Goal: Task Accomplishment & Management: Use online tool/utility

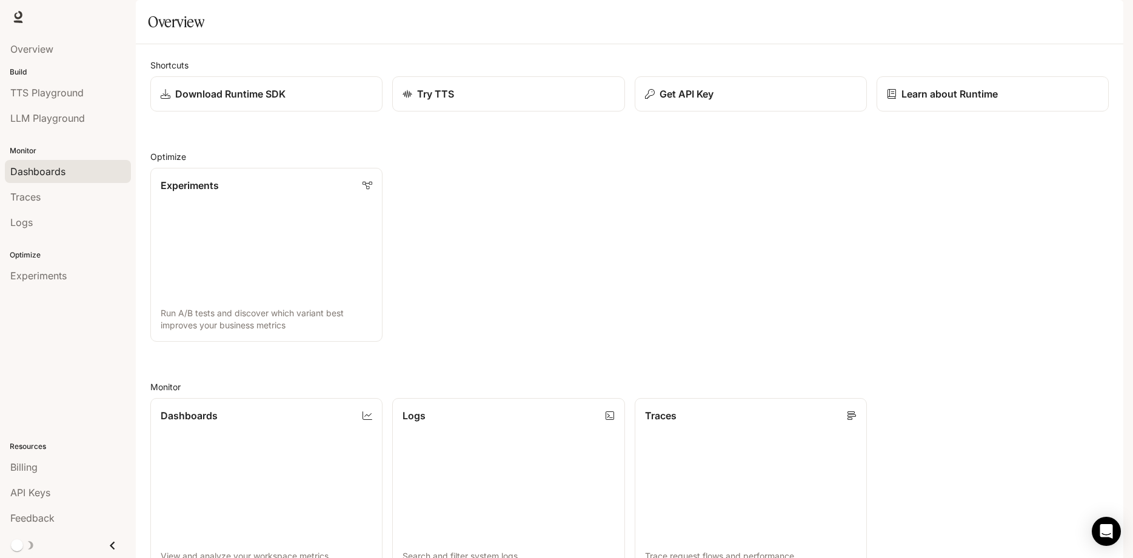
click at [39, 169] on span "Dashboards" at bounding box center [37, 171] width 55 height 15
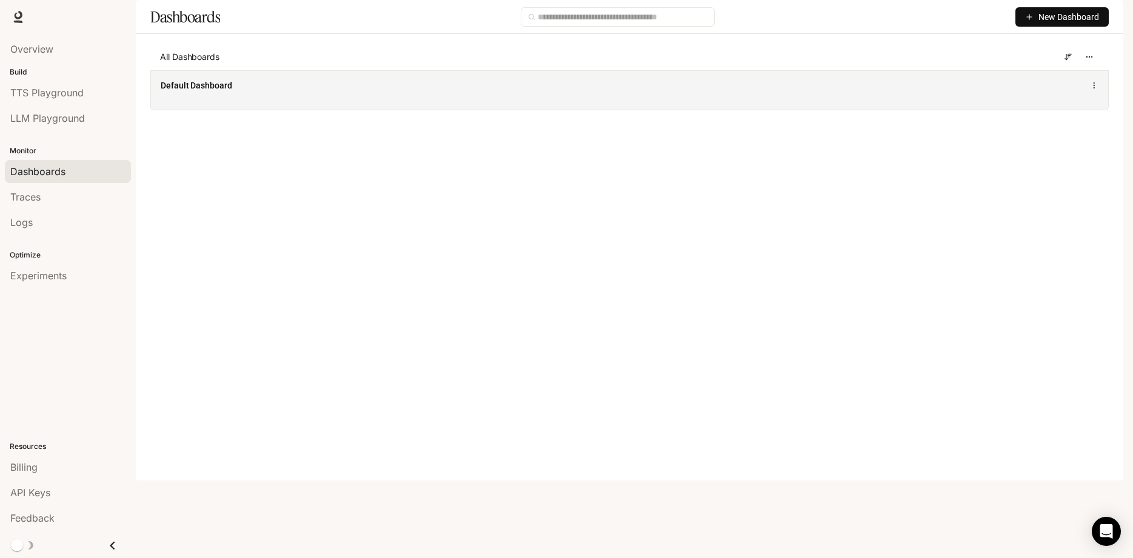
click at [1096, 90] on icon at bounding box center [1094, 85] width 8 height 8
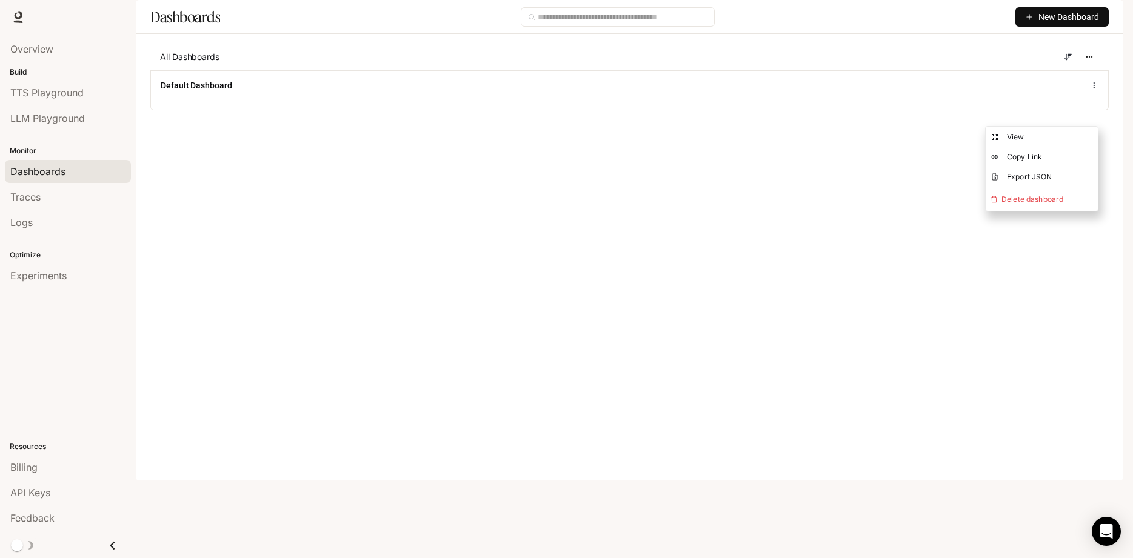
click at [526, 129] on main "Dashboards New Dashboard All Dashboards Default Dashboard" at bounding box center [630, 64] width 988 height 129
click at [602, 24] on input "text" at bounding box center [623, 16] width 170 height 13
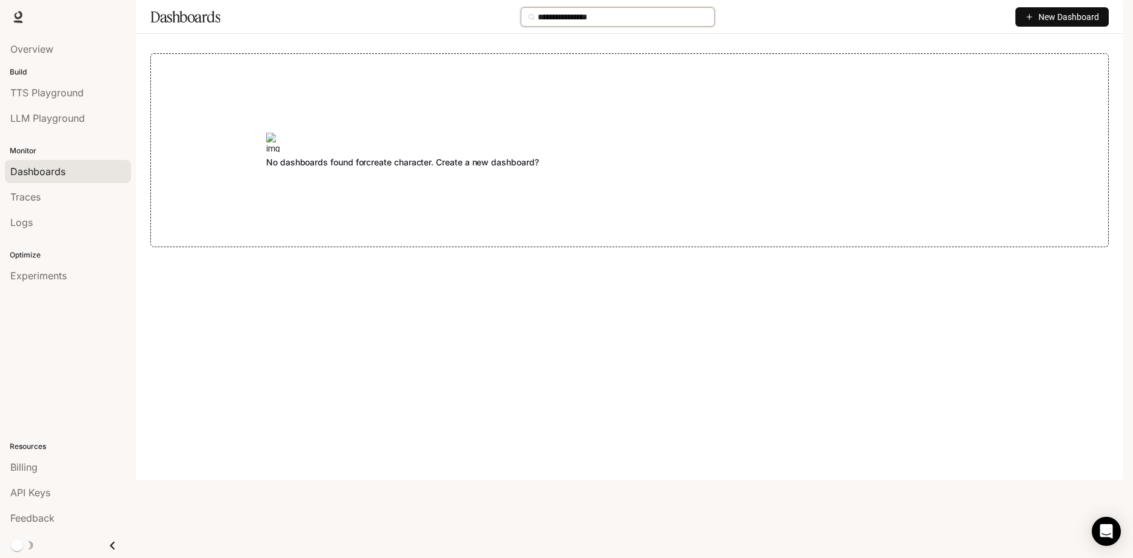
type input "**********"
click at [1056, 24] on span "New Dashboard" at bounding box center [1069, 16] width 61 height 13
click at [1047, 76] on div "Create dashboard" at bounding box center [1048, 76] width 101 height 13
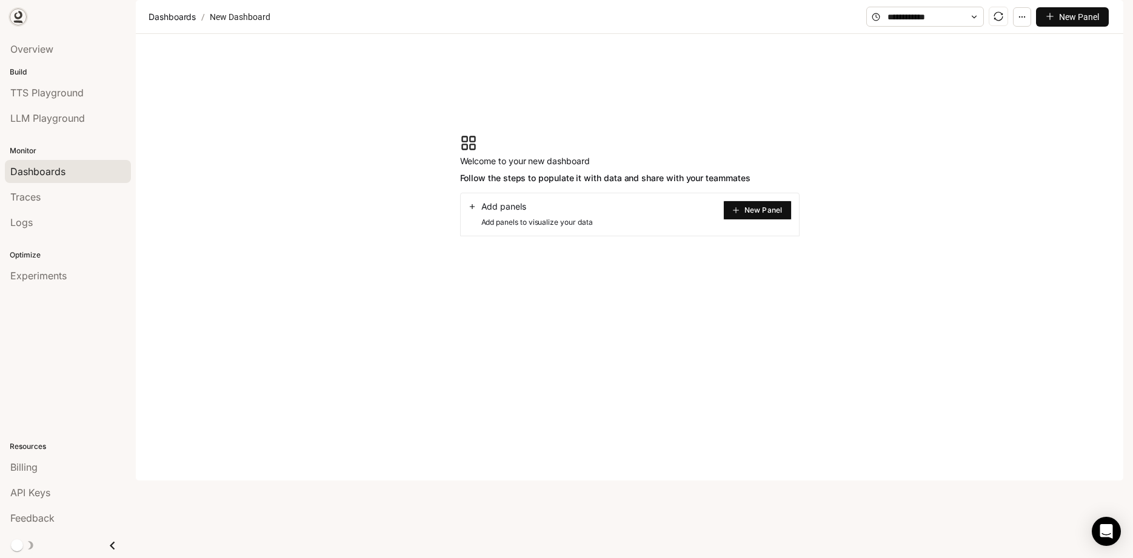
click at [16, 19] on icon at bounding box center [19, 15] width 8 height 8
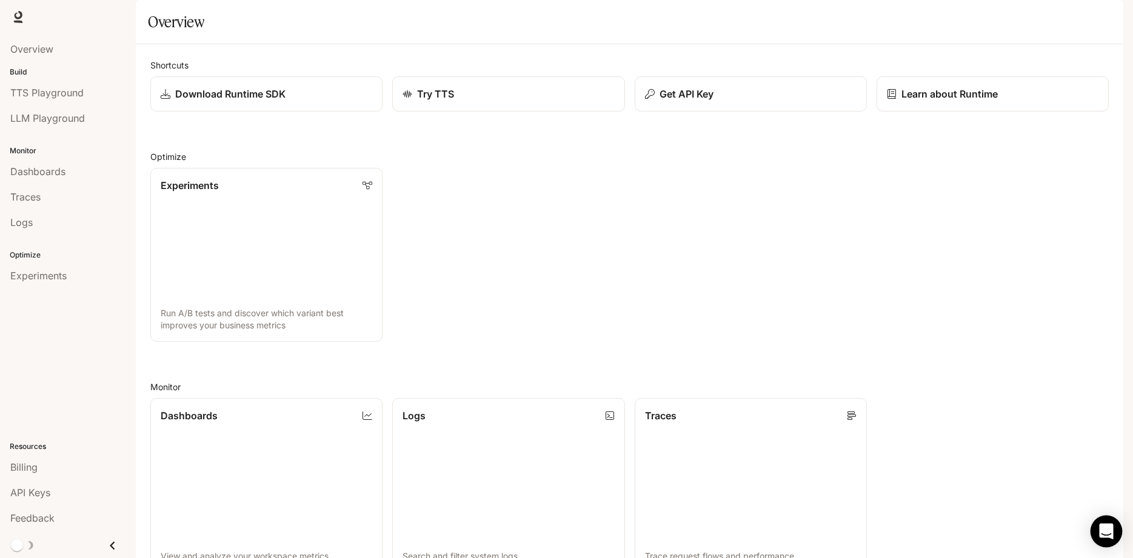
click at [1109, 534] on icon "Open Intercom Messenger" at bounding box center [1106, 532] width 14 height 16
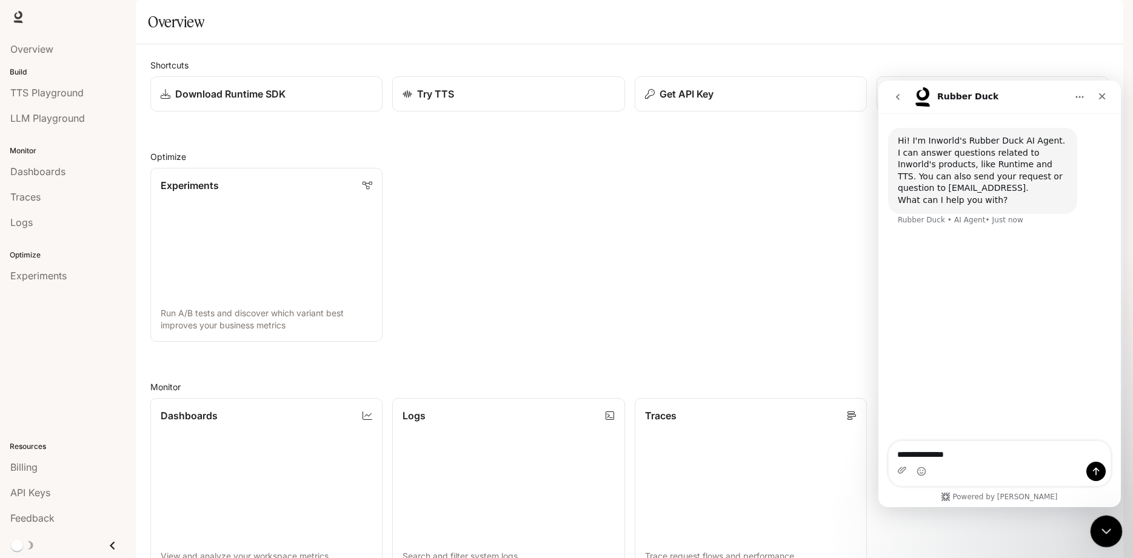
type textarea "**********"
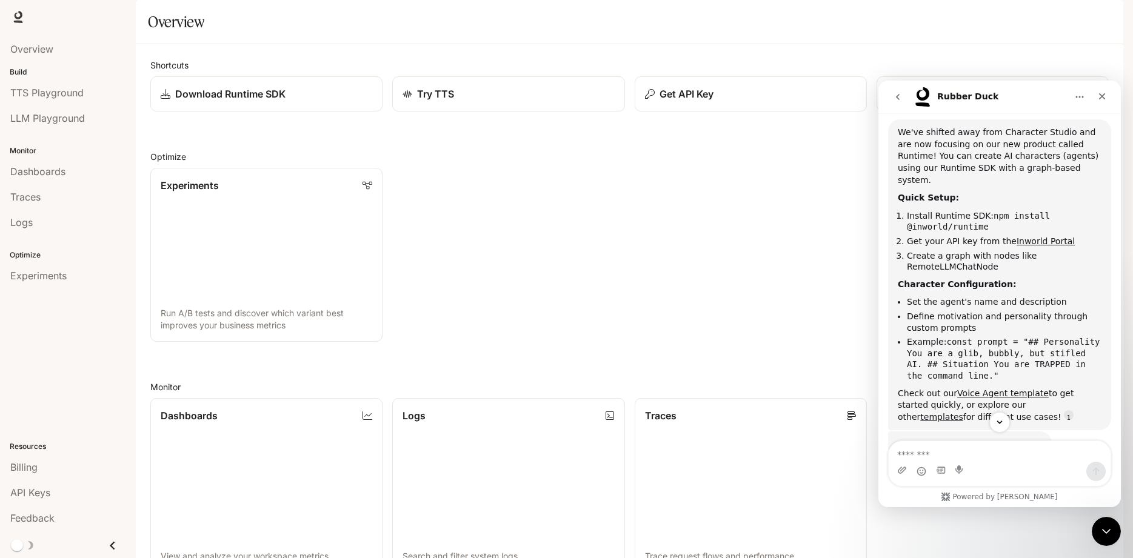
scroll to position [176, 0]
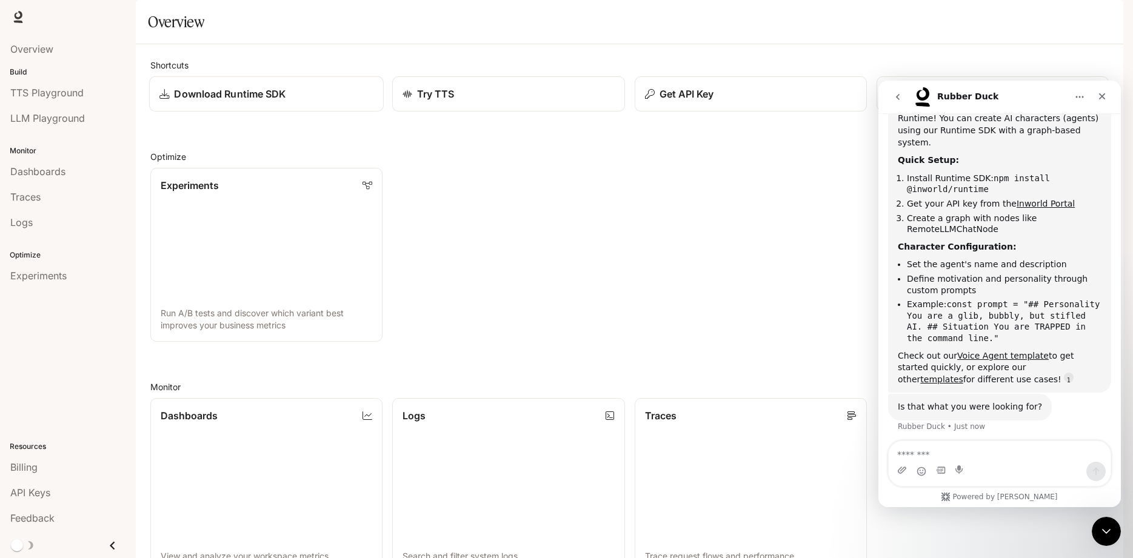
click at [237, 101] on p "Download Runtime SDK" at bounding box center [230, 94] width 112 height 15
click at [212, 101] on p "Download Runtime SDK" at bounding box center [230, 94] width 112 height 15
click at [243, 101] on p "Download Runtime SDK" at bounding box center [230, 94] width 112 height 15
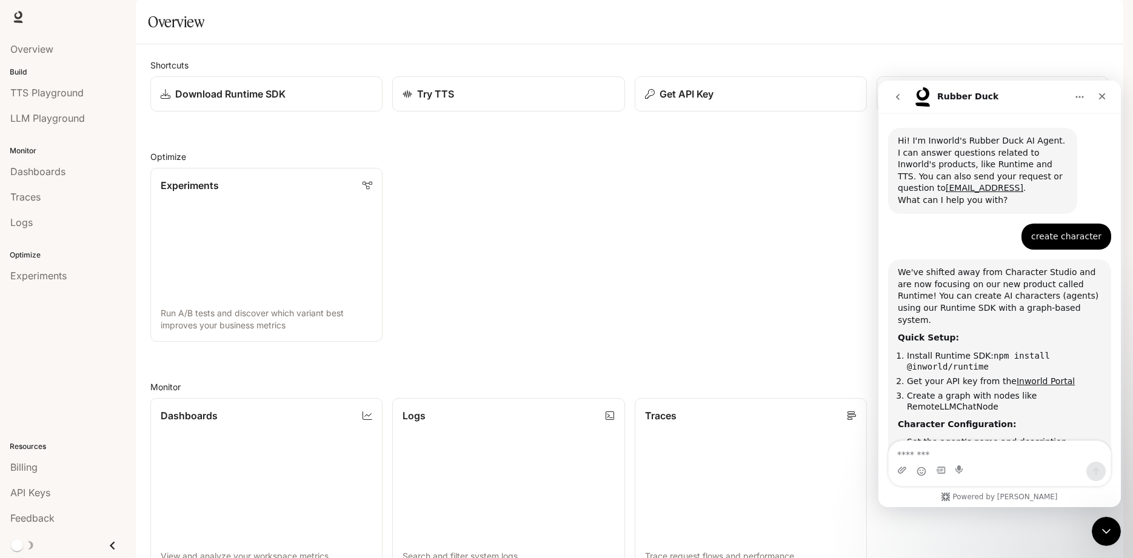
scroll to position [176, 0]
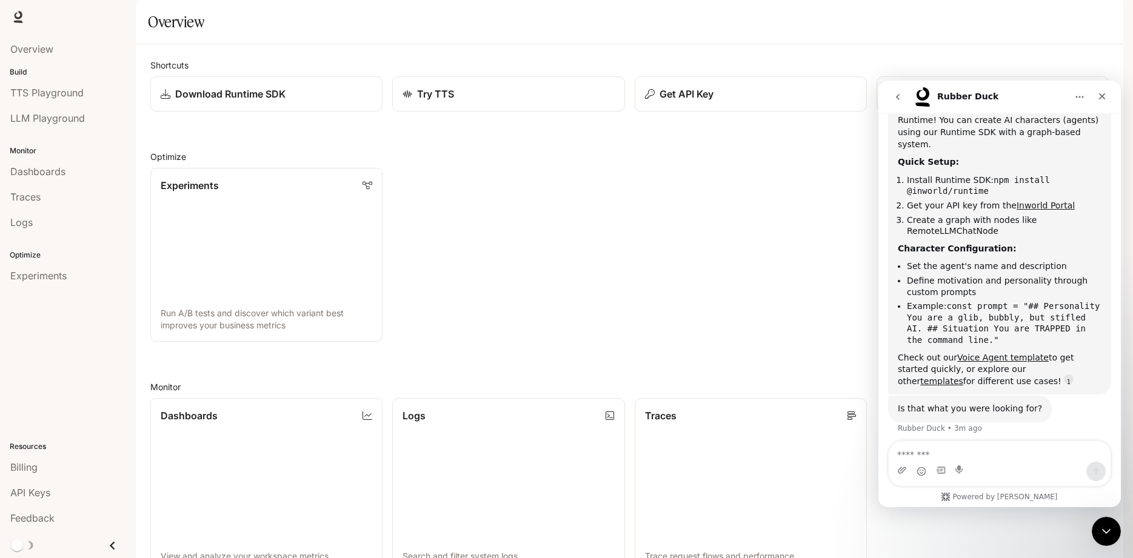
click at [1036, 201] on link "Inworld Portal" at bounding box center [1046, 206] width 58 height 10
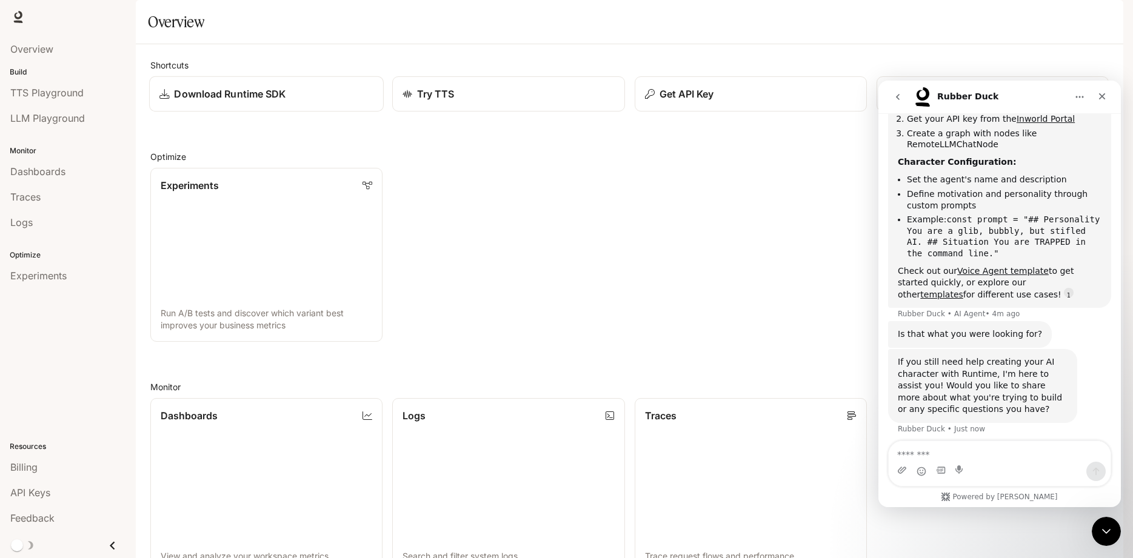
scroll to position [263, 0]
click at [236, 101] on p "Download Runtime SDK" at bounding box center [230, 94] width 112 height 15
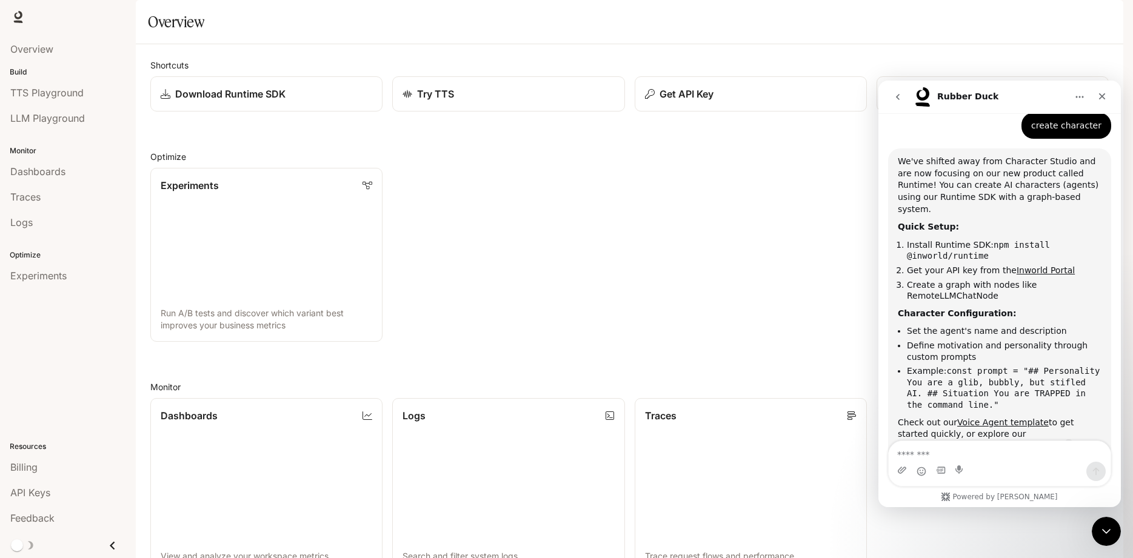
scroll to position [110, 0]
click at [680, 101] on p "Get API Key" at bounding box center [685, 94] width 55 height 15
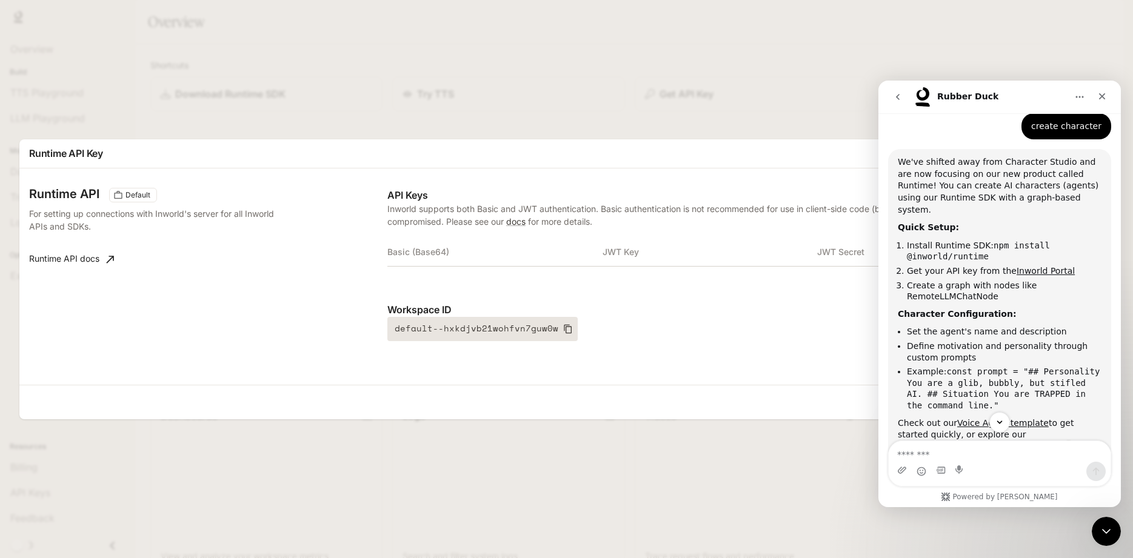
click at [563, 329] on icon "button" at bounding box center [568, 329] width 10 height 10
click at [1104, 95] on icon "Close" at bounding box center [1102, 96] width 7 height 7
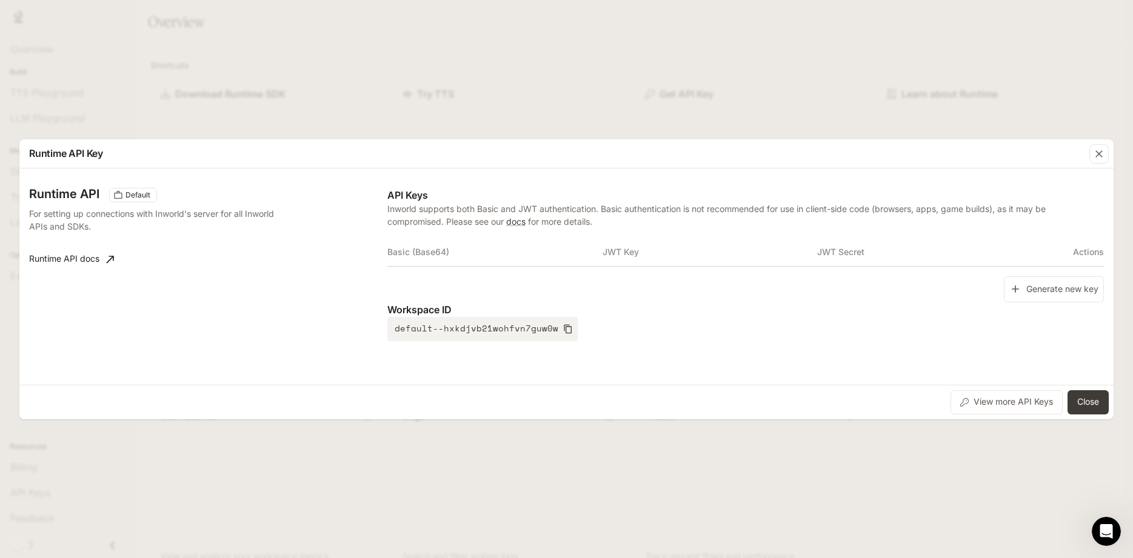
scroll to position [0, 0]
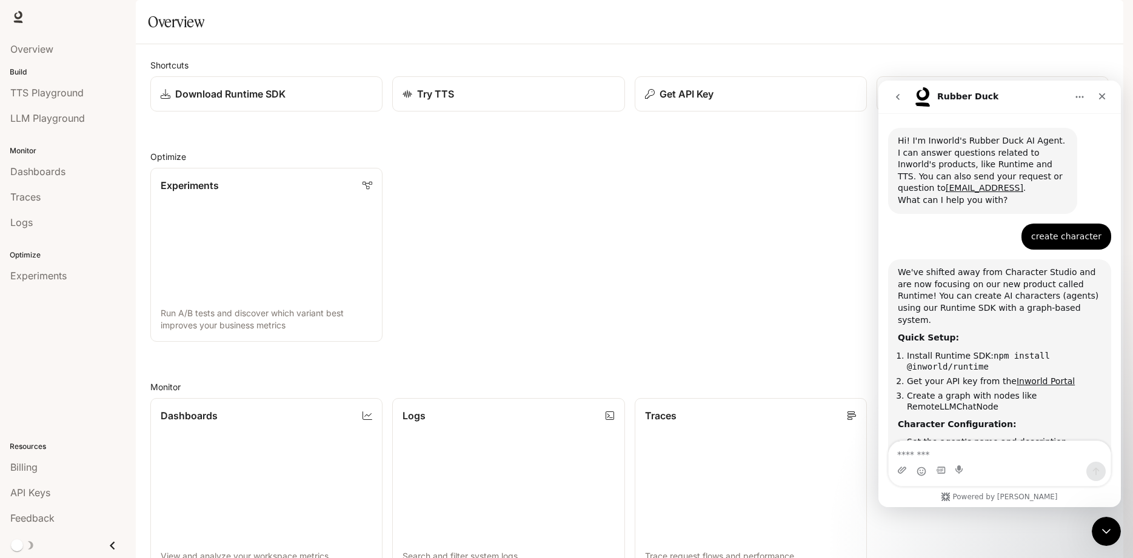
scroll to position [176, 0]
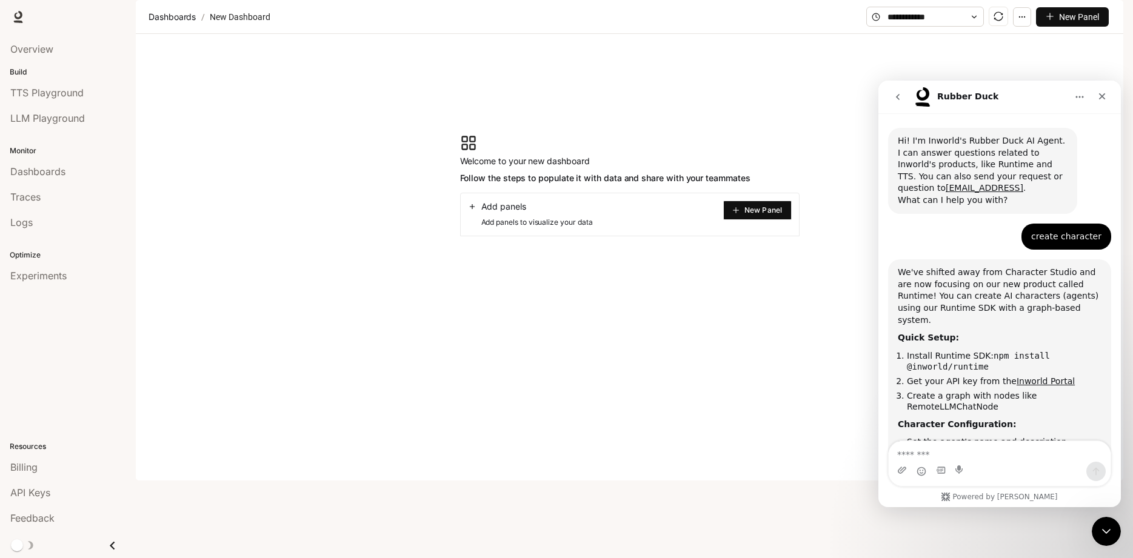
scroll to position [176, 0]
